Goal: Check status: Check status

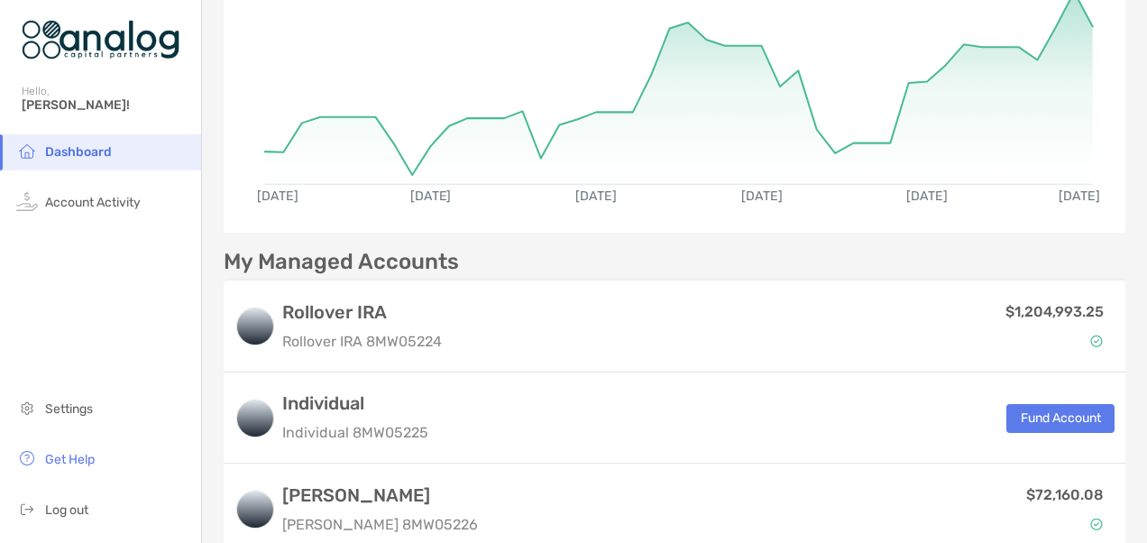
scroll to position [180, 0]
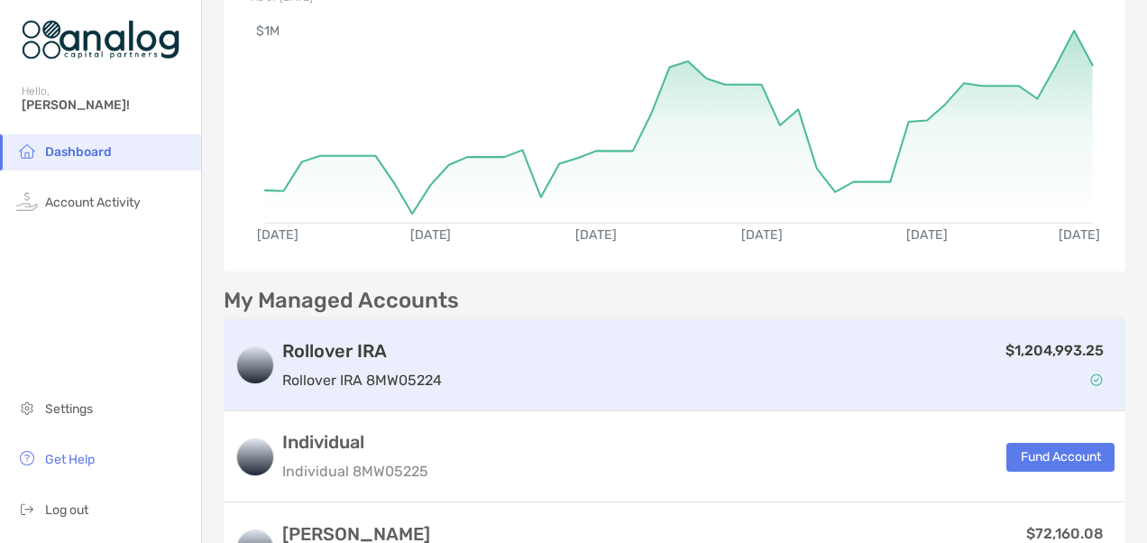
click at [380, 345] on h3 "Rollover IRA" at bounding box center [362, 351] width 160 height 22
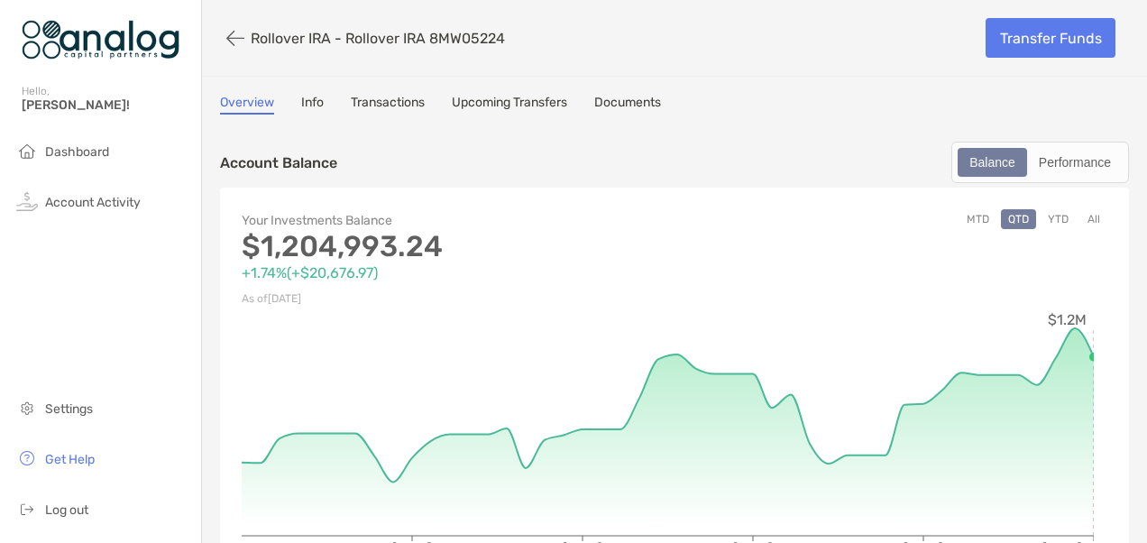
click at [1046, 218] on button "YTD" at bounding box center [1057, 219] width 35 height 20
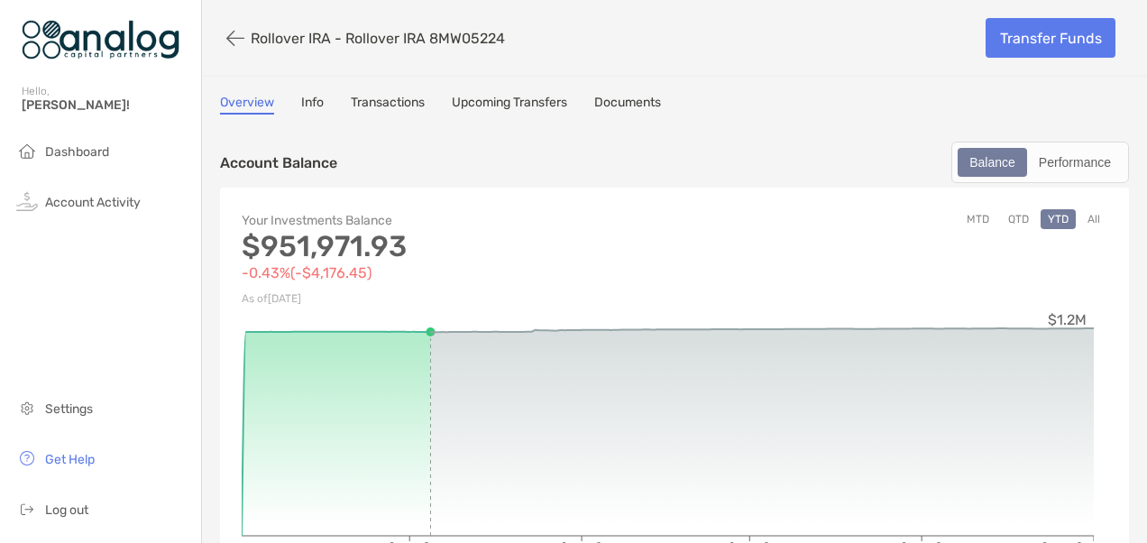
click at [1083, 215] on button "All" at bounding box center [1093, 219] width 27 height 20
click at [970, 223] on button "MTD" at bounding box center [977, 219] width 37 height 20
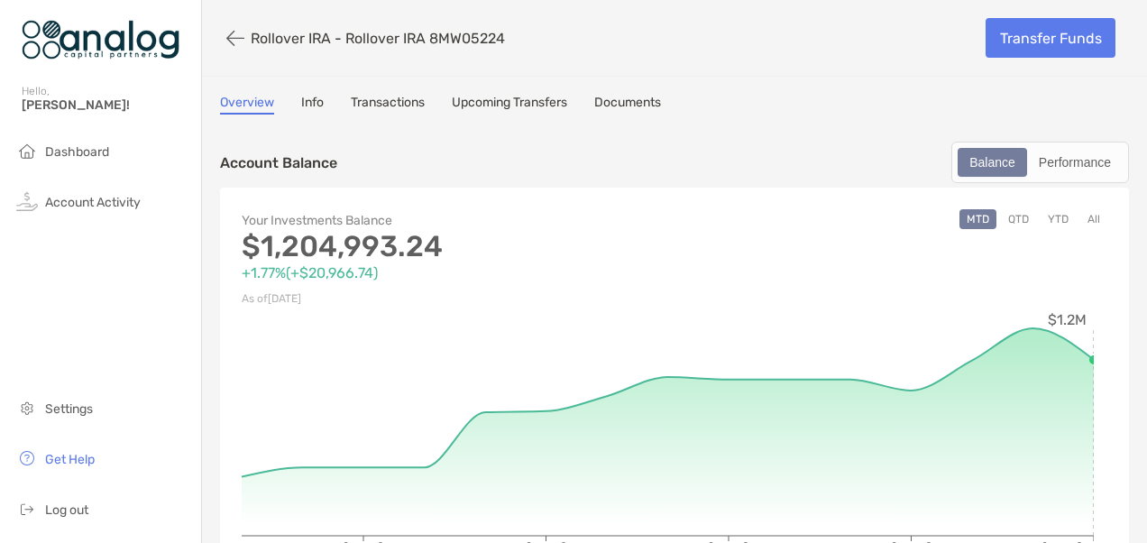
click at [1048, 214] on button "YTD" at bounding box center [1057, 219] width 35 height 20
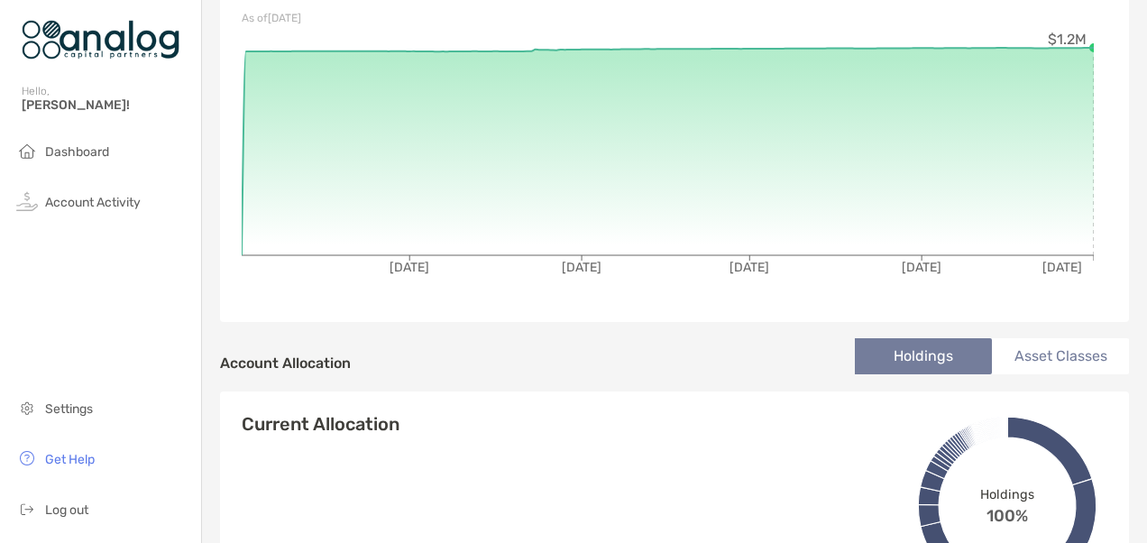
scroll to position [1, 0]
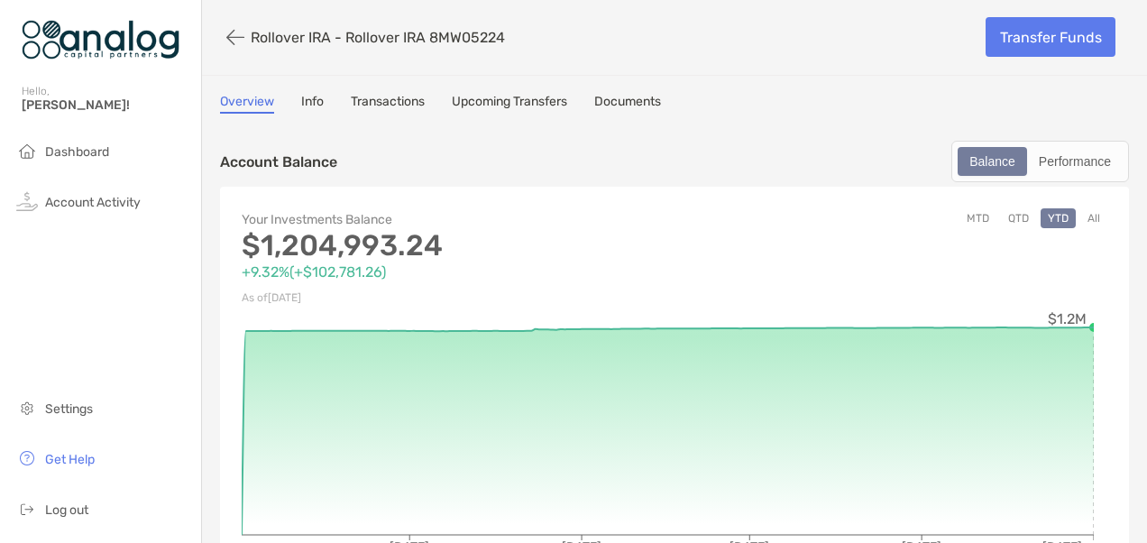
click at [1001, 213] on button "QTD" at bounding box center [1018, 218] width 35 height 20
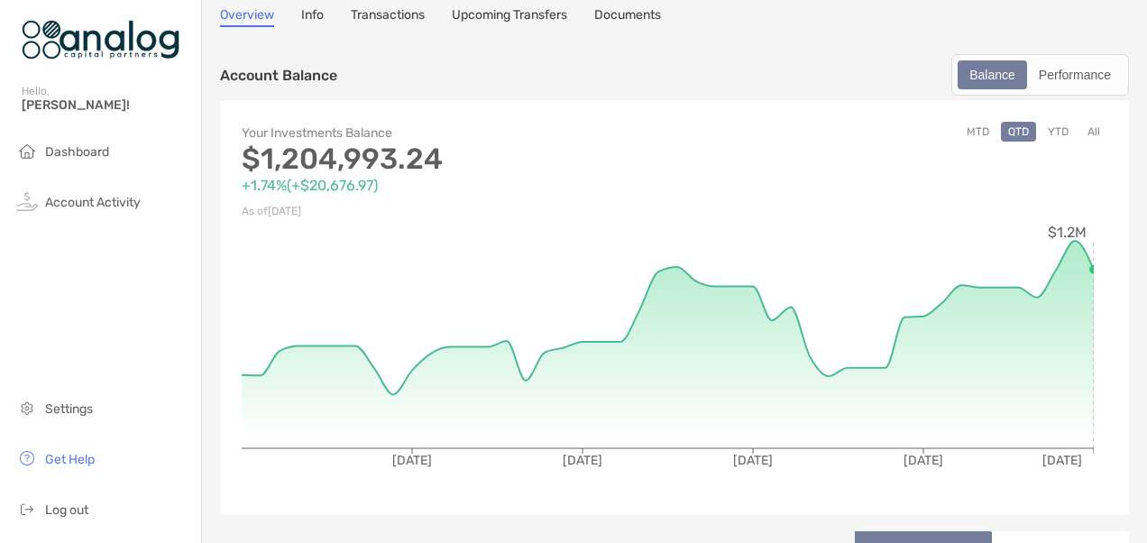
scroll to position [0, 0]
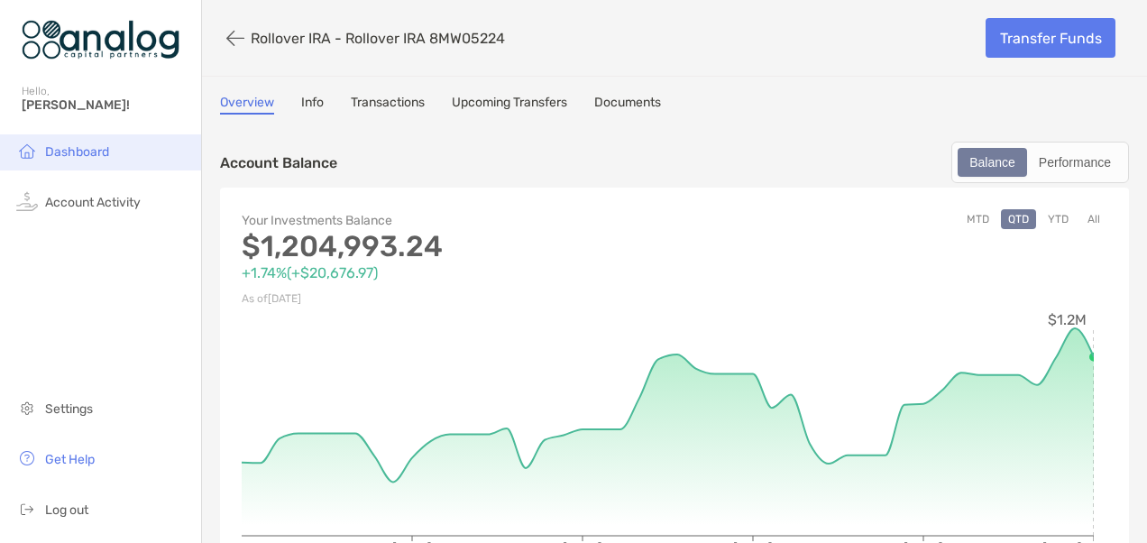
click at [59, 158] on span "Dashboard" at bounding box center [77, 151] width 64 height 15
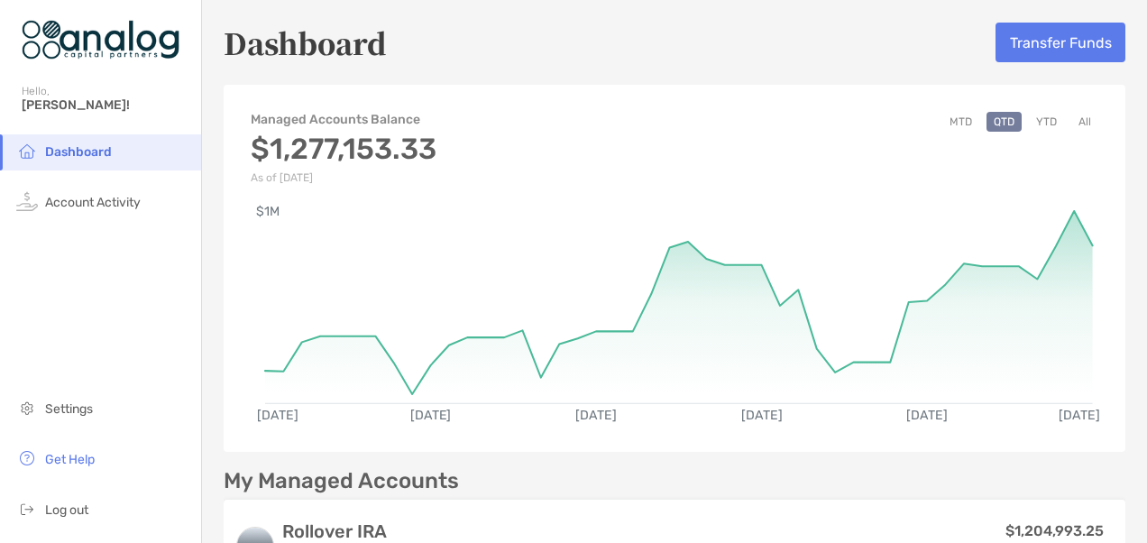
click at [1037, 120] on button "YTD" at bounding box center [1046, 122] width 35 height 20
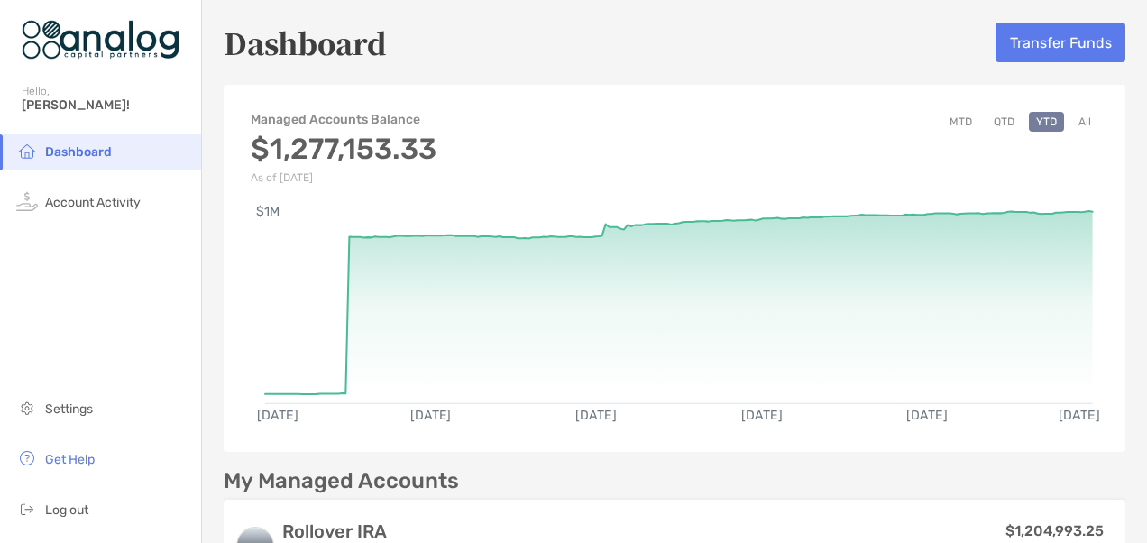
click at [990, 121] on button "QTD" at bounding box center [1003, 122] width 35 height 20
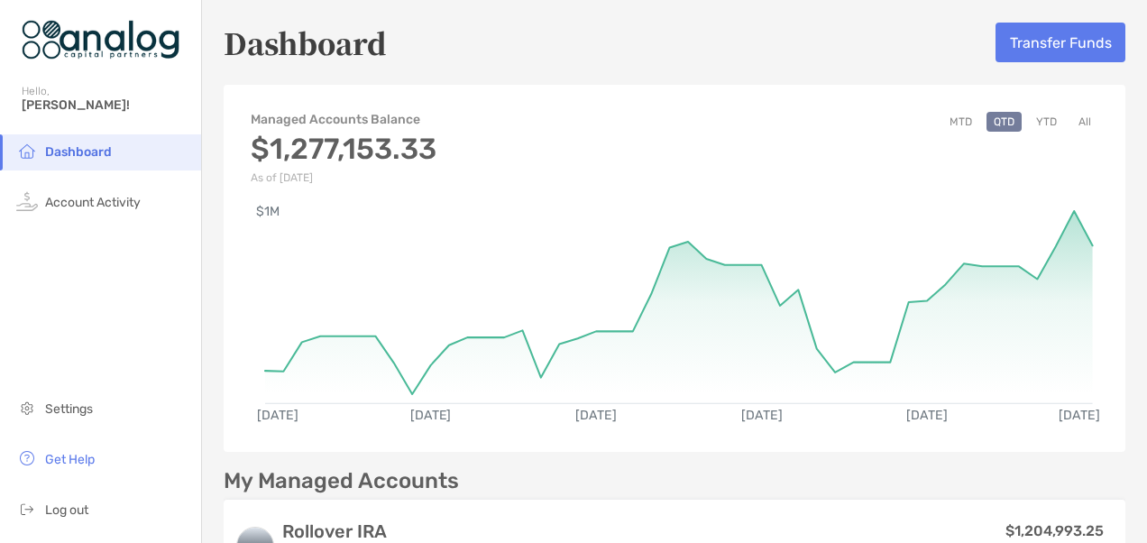
click at [947, 115] on button "MTD" at bounding box center [960, 122] width 37 height 20
